Goal: Check status: Check status

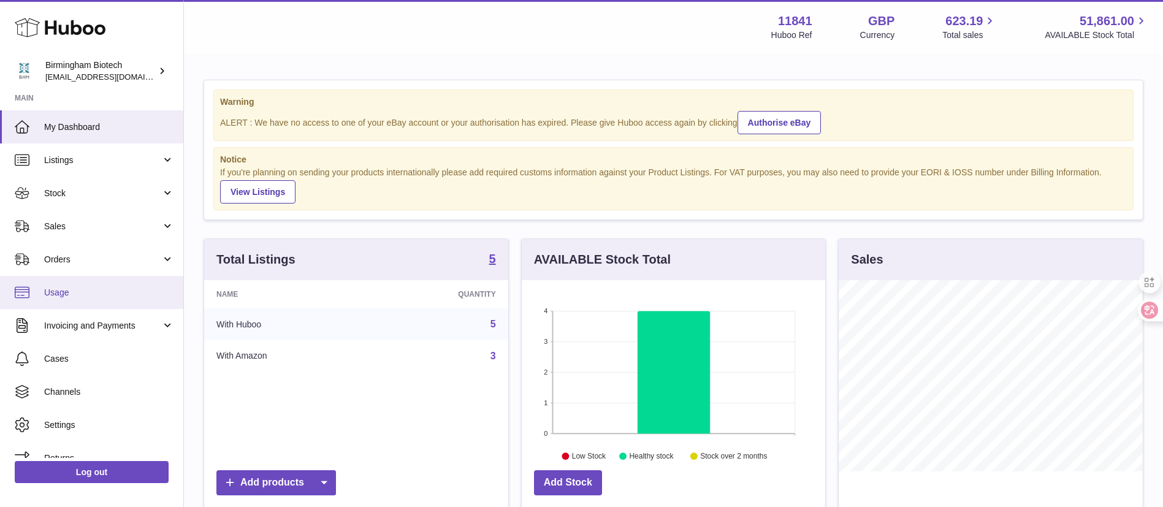
scroll to position [17, 0]
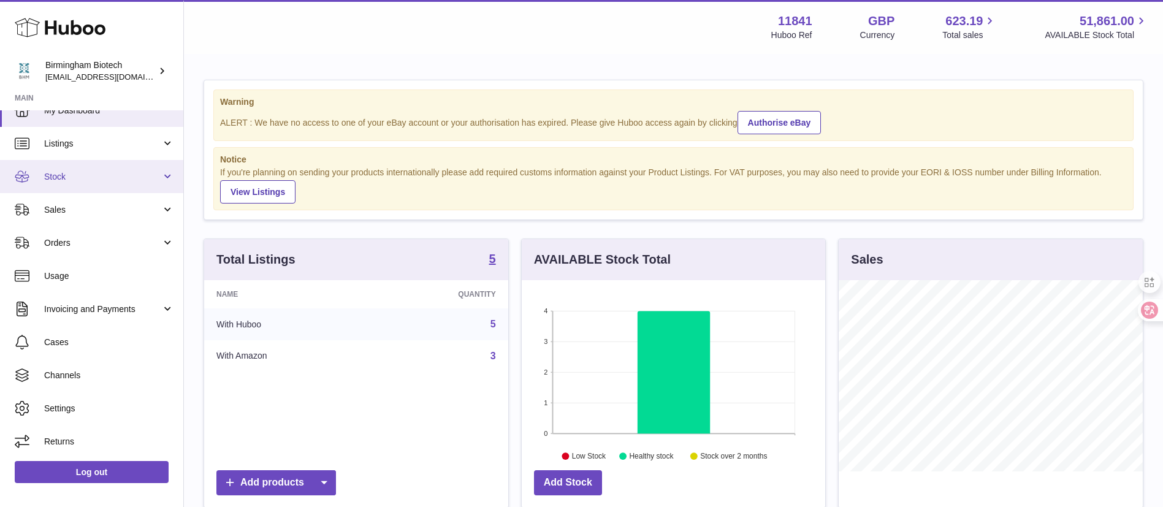
click at [132, 164] on link "Stock" at bounding box center [91, 176] width 183 height 33
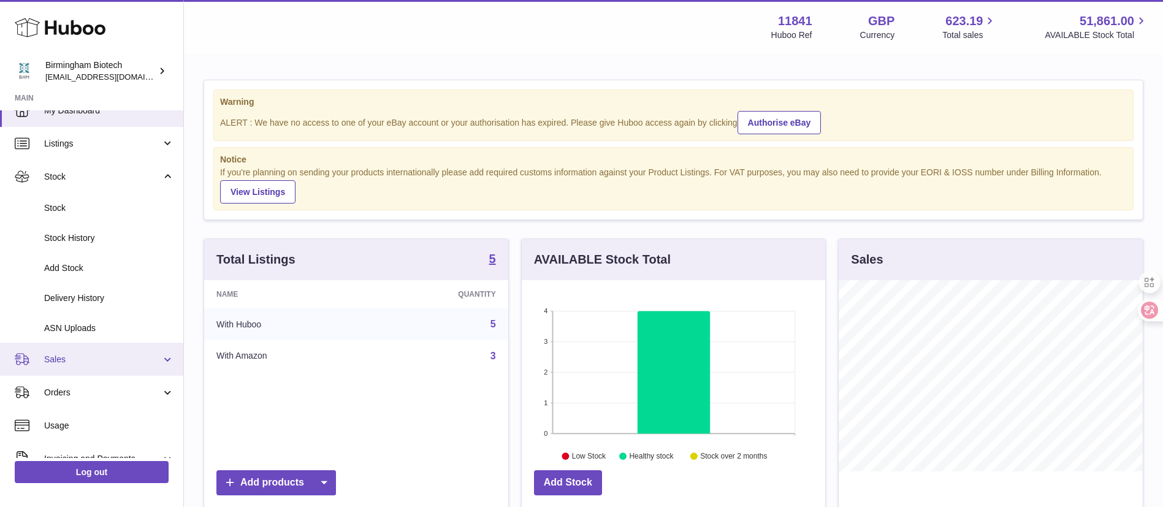
click at [91, 367] on link "Sales" at bounding box center [91, 359] width 183 height 33
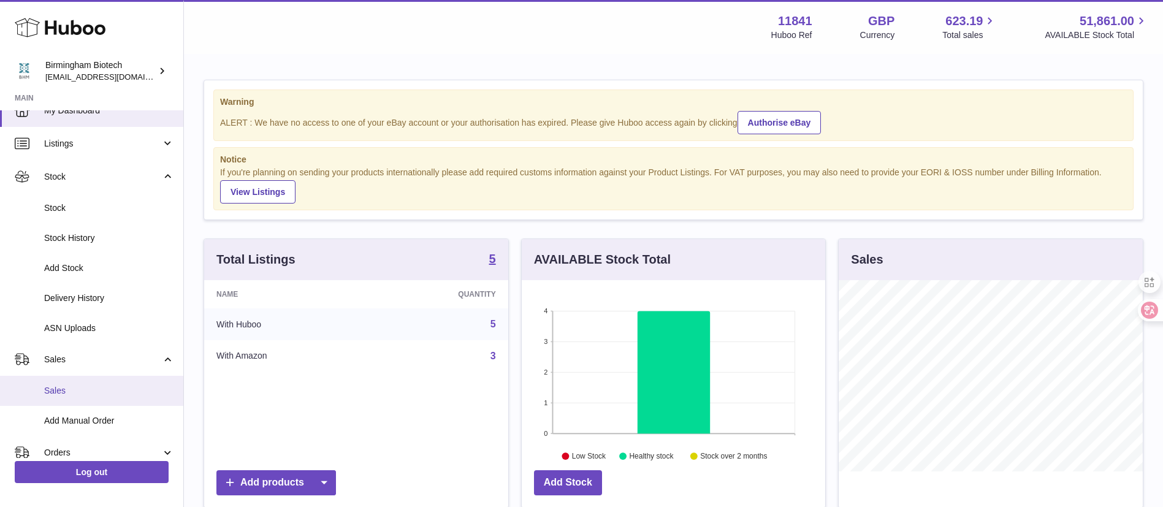
click at [90, 389] on span "Sales" at bounding box center [109, 391] width 130 height 12
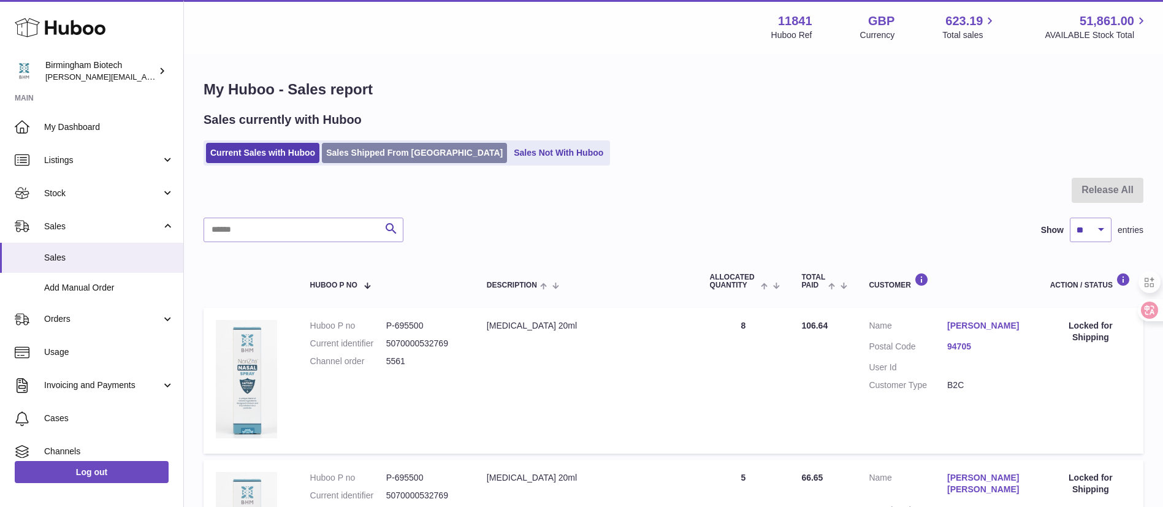
click at [371, 154] on link "Sales Shipped From Huboo" at bounding box center [414, 153] width 185 height 20
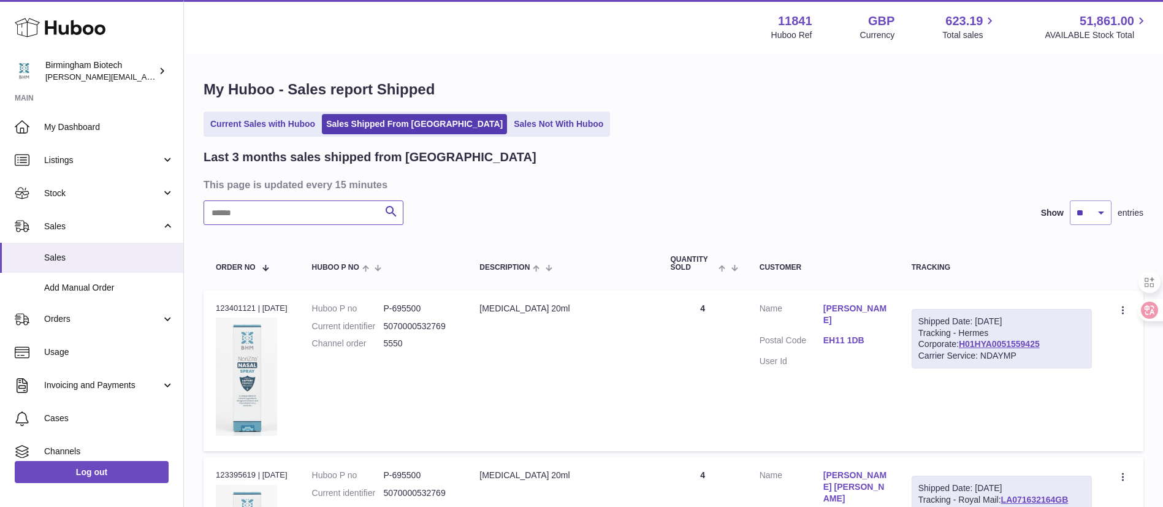
click at [346, 213] on input "text" at bounding box center [303, 212] width 200 height 25
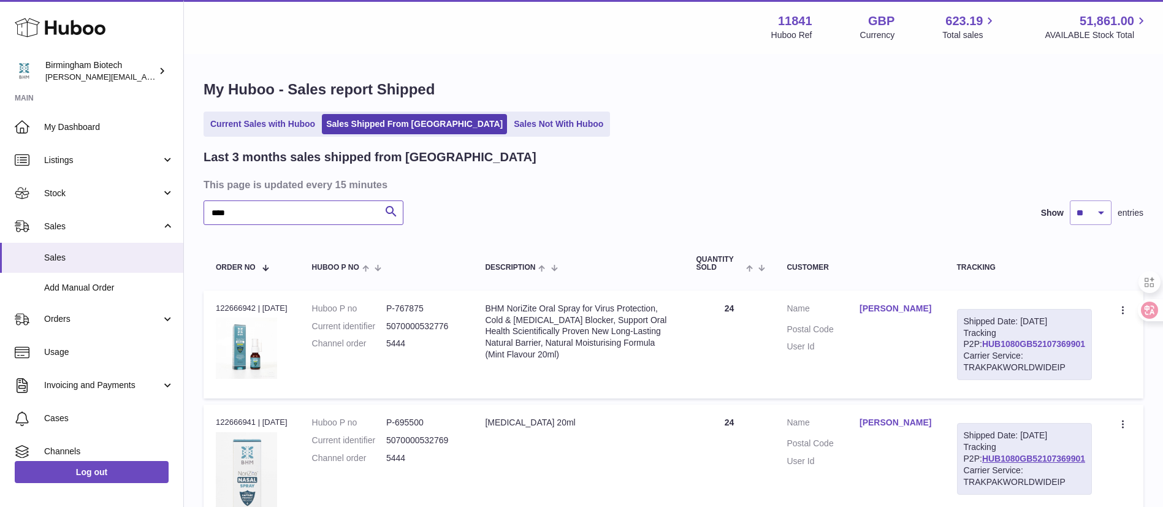
type input "****"
click at [1012, 349] on link "HUB1080GB52107369901" at bounding box center [1033, 344] width 103 height 10
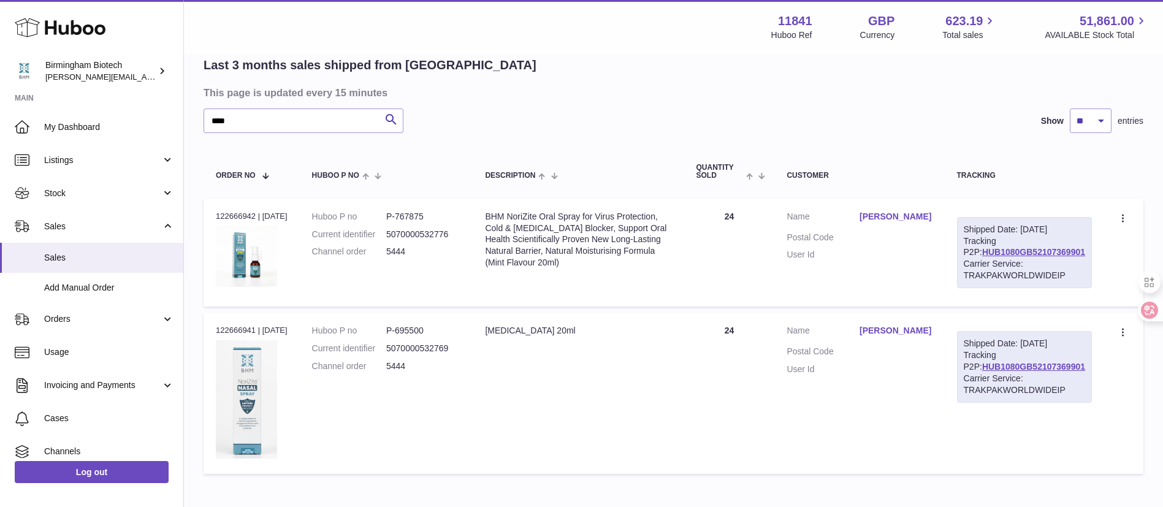
click at [844, 262] on dl "Customer Name Katie Fahmy Postal Code User Id" at bounding box center [858, 239] width 145 height 56
click at [891, 219] on link "Katie Fahmy" at bounding box center [895, 217] width 73 height 12
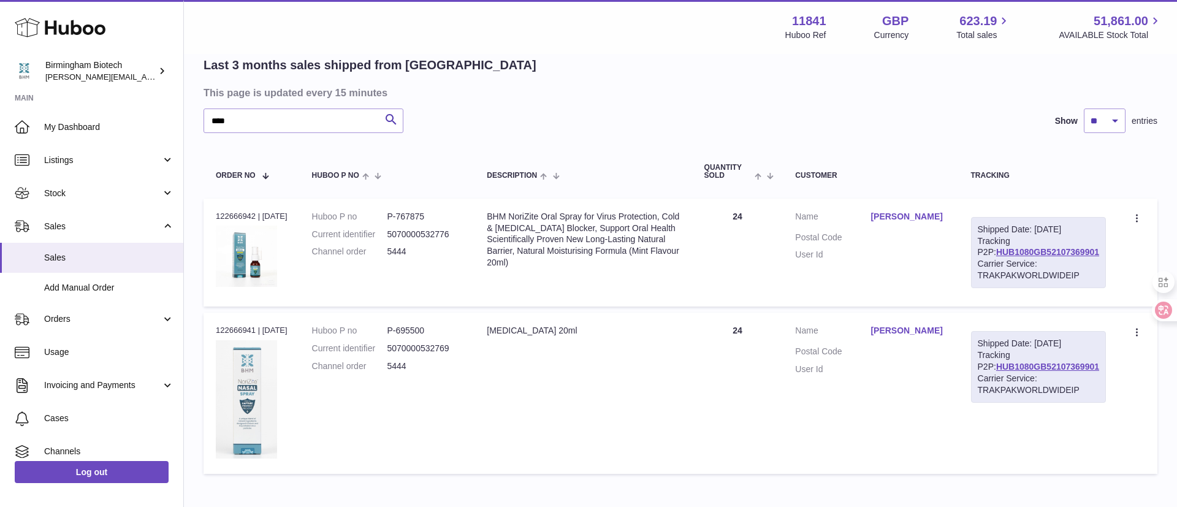
click at [876, 237] on div at bounding box center [588, 253] width 1177 height 507
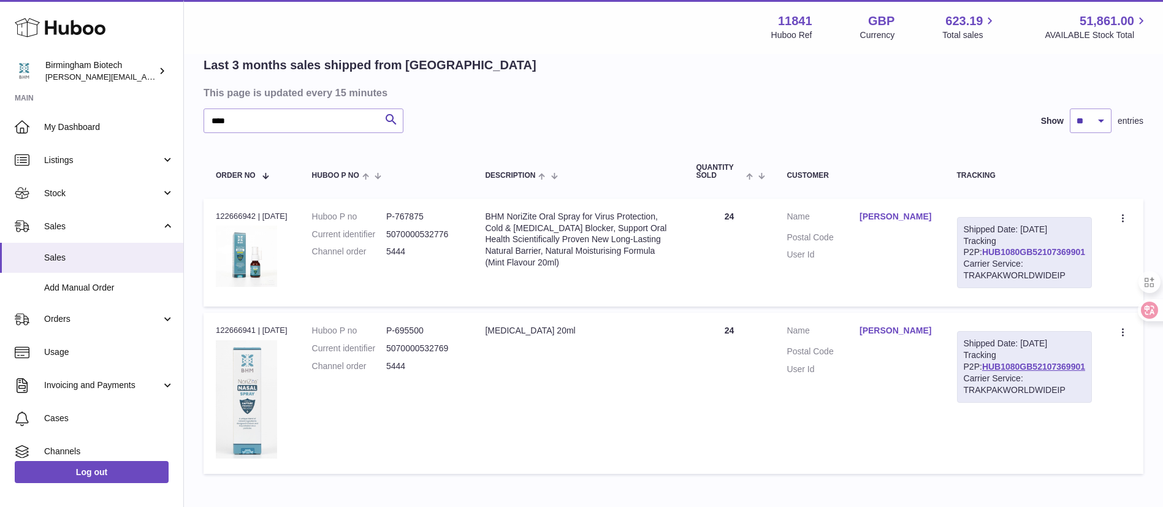
click at [1021, 257] on link "HUB1080GB52107369901" at bounding box center [1033, 252] width 103 height 10
click at [322, 118] on input "****" at bounding box center [303, 120] width 200 height 25
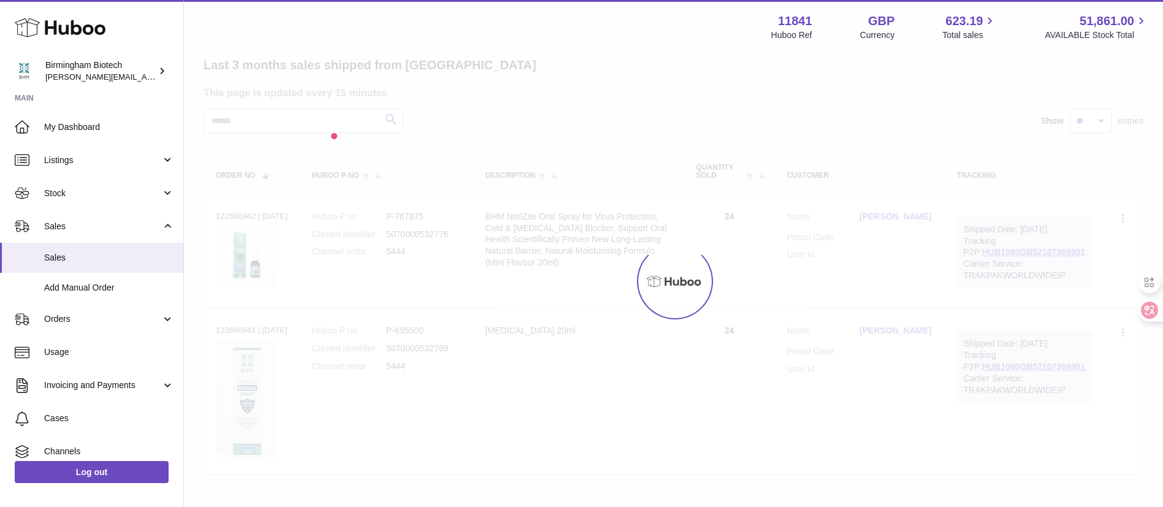
click at [525, 156] on div at bounding box center [673, 281] width 979 height 452
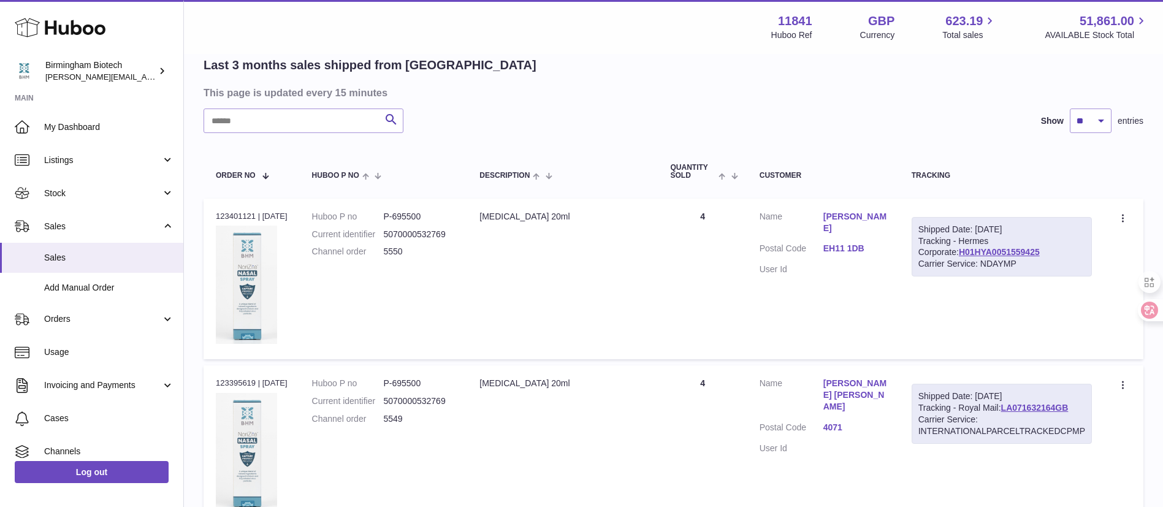
click at [664, 45] on div "Menu Huboo 11841 Huboo Ref GBP Currency 623.19 Total sales 51,861.00 AVAILABLE …" at bounding box center [673, 27] width 979 height 54
